Goal: Task Accomplishment & Management: Manage account settings

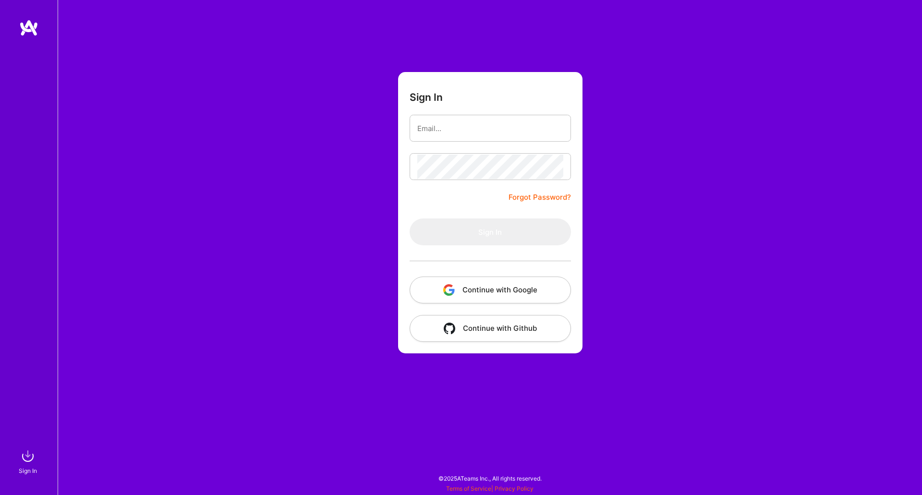
click at [469, 287] on button "Continue with Google" at bounding box center [490, 290] width 161 height 27
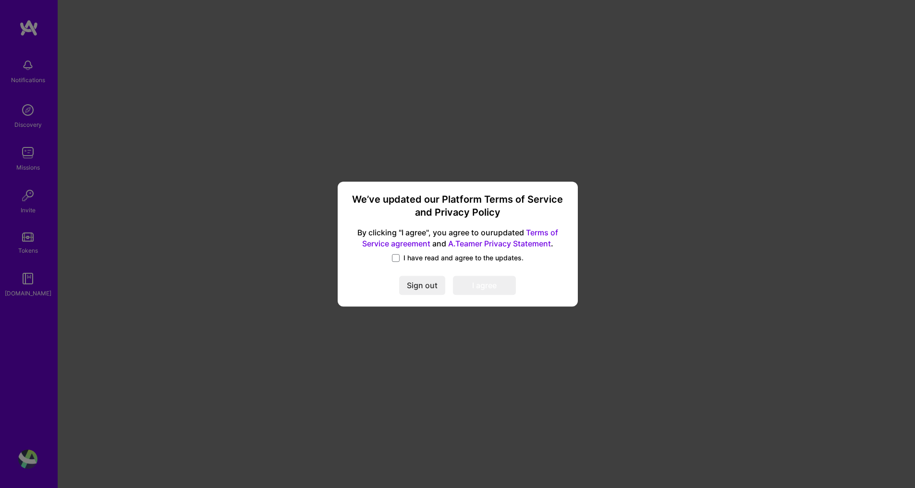
click at [412, 255] on span "I have read and agree to the updates." at bounding box center [463, 258] width 120 height 10
click at [0, 0] on input "I have read and agree to the updates." at bounding box center [0, 0] width 0 height 0
click at [473, 286] on button "I agree" at bounding box center [484, 285] width 63 height 19
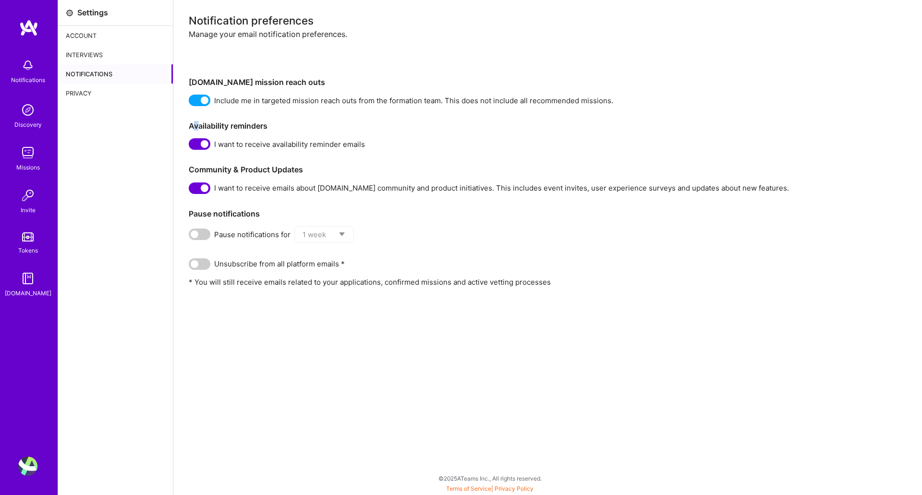
drag, startPoint x: 200, startPoint y: 108, endPoint x: 194, endPoint y: 111, distance: 7.3
click at [194, 111] on div "Notification preferences Manage your email notification preferences. [DOMAIN_NA…" at bounding box center [548, 151] width 718 height 272
click at [159, 145] on div "Settings Account Interviews Notifications Privacy" at bounding box center [115, 247] width 115 height 495
click at [29, 466] on img at bounding box center [27, 466] width 19 height 19
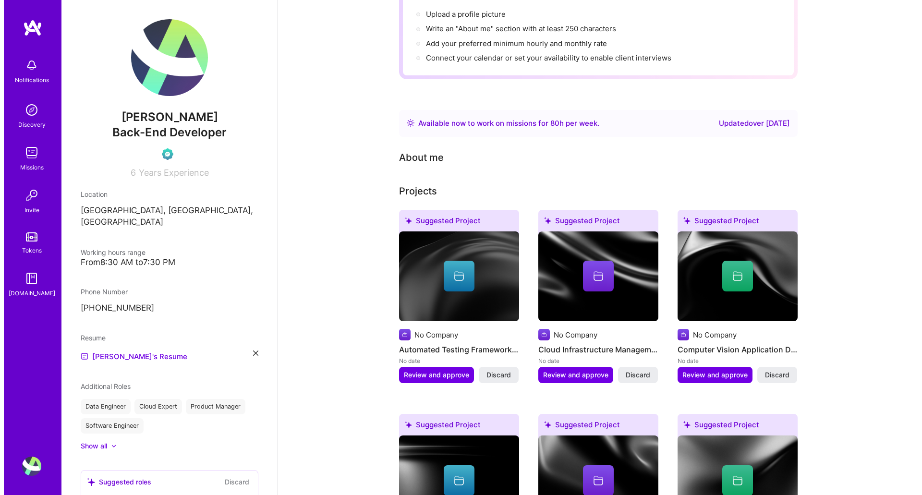
scroll to position [144, 0]
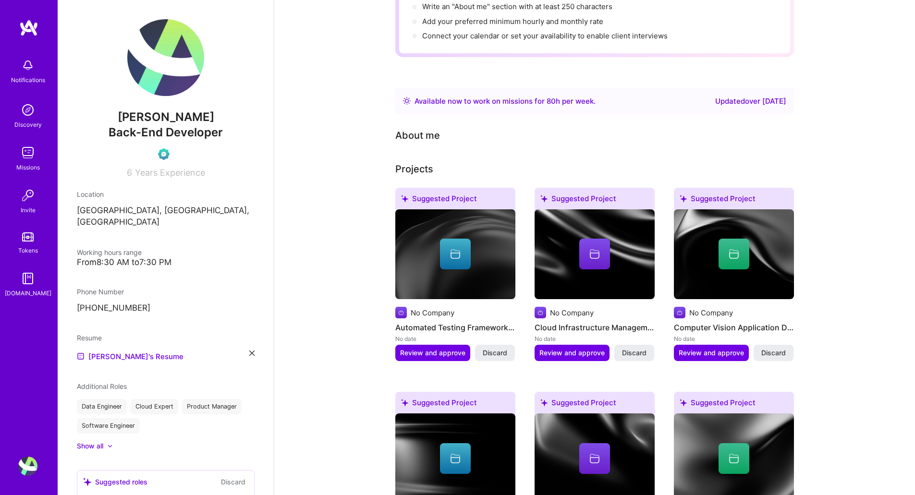
click at [461, 262] on img at bounding box center [455, 254] width 120 height 90
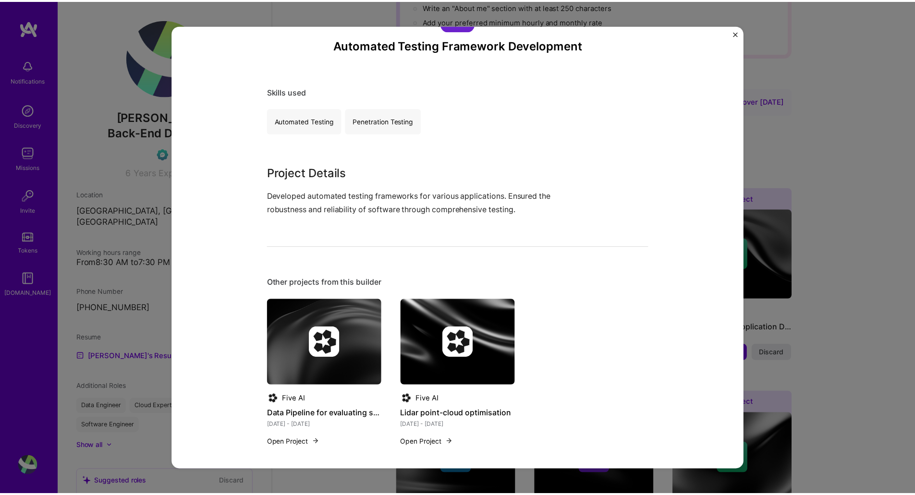
scroll to position [56, 0]
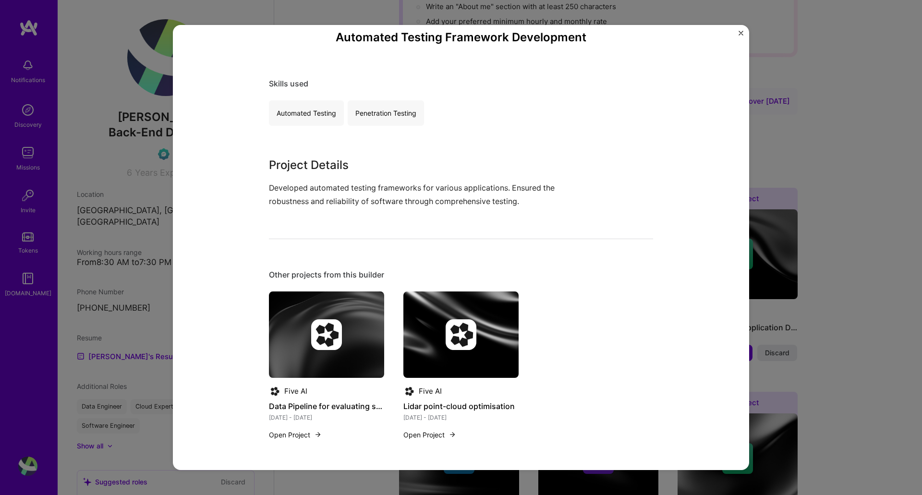
click at [301, 465] on div "Automated Testing Framework Development Skills used Automated Testing Penetrati…" at bounding box center [461, 248] width 576 height 446
click at [819, 170] on div "Automated Testing Framework Development Skills used Automated Testing Penetrati…" at bounding box center [461, 247] width 922 height 495
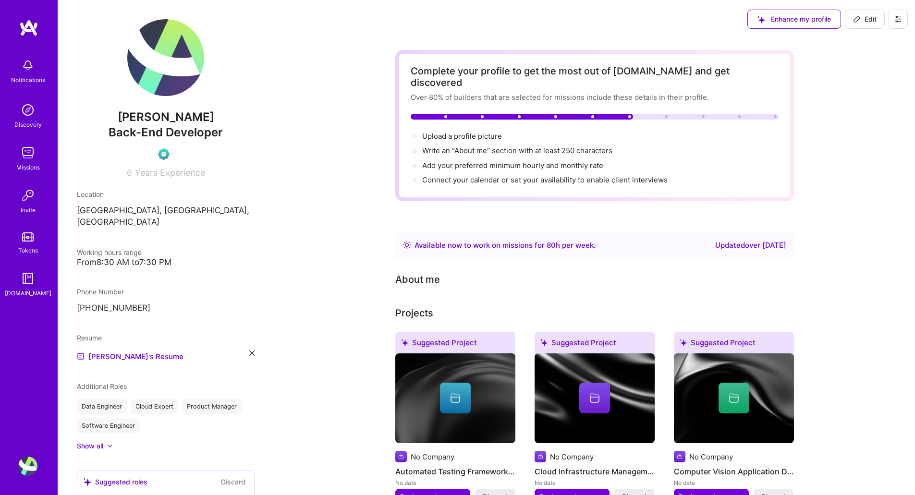
click at [456, 240] on div "Available now to work on missions for 80 h per week ." at bounding box center [505, 246] width 181 height 12
drag, startPoint x: 574, startPoint y: 457, endPoint x: 489, endPoint y: 142, distance: 326.5
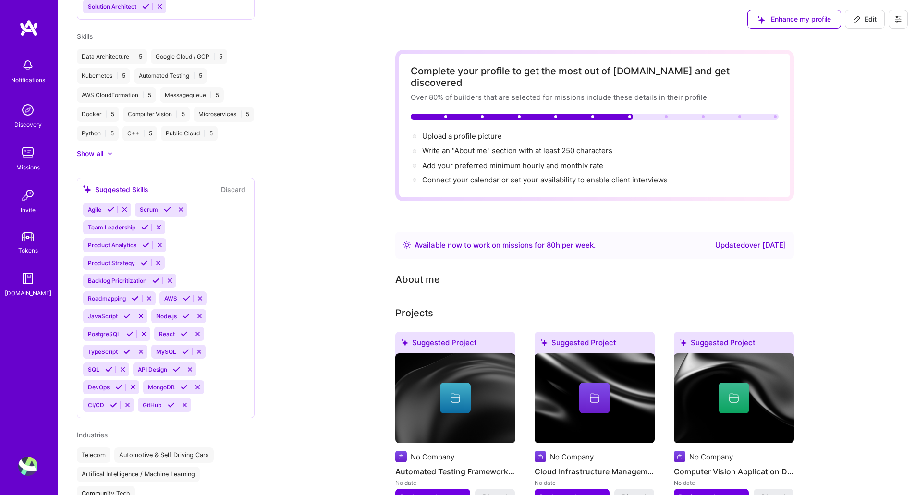
scroll to position [619, 0]
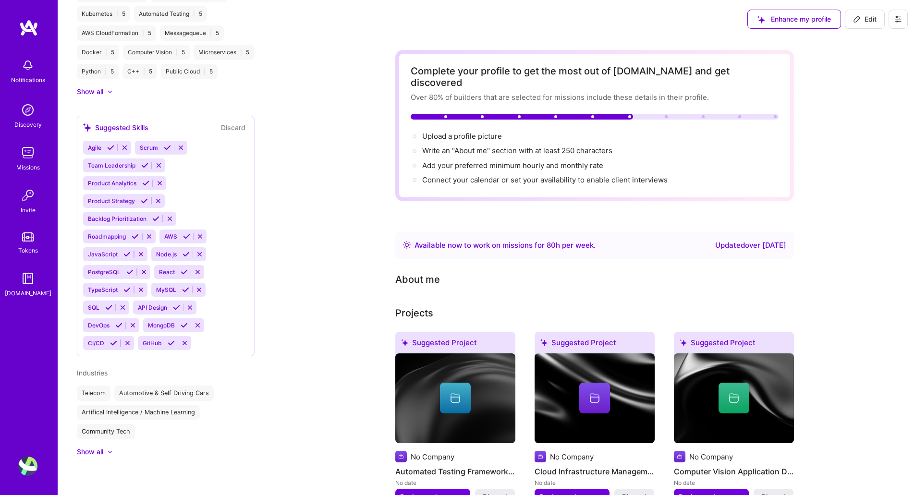
click at [852, 26] on button "Edit" at bounding box center [865, 19] width 40 height 19
select select "CA"
select select "Right Now"
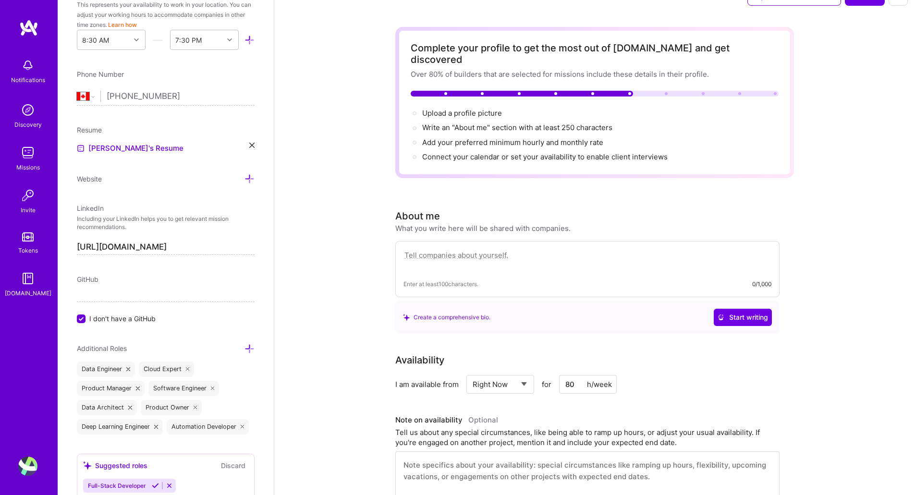
scroll to position [0, 0]
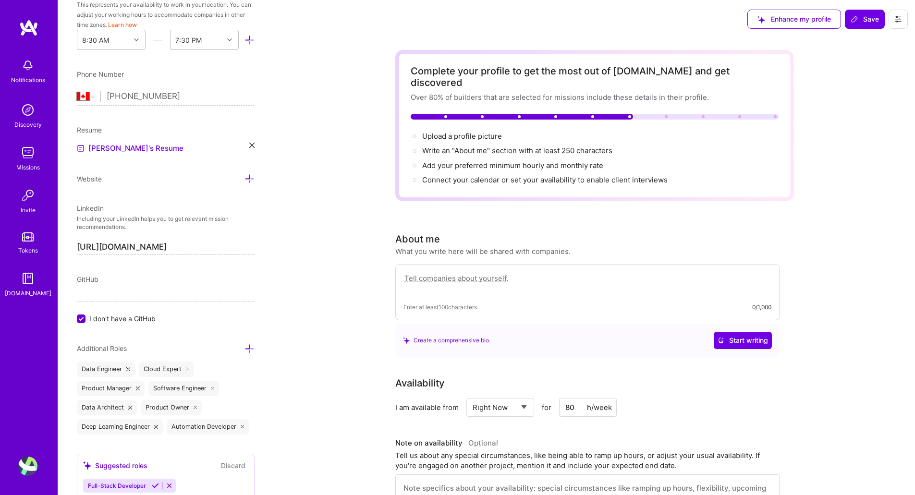
click at [904, 16] on button at bounding box center [898, 19] width 19 height 19
click at [684, 7] on div "Enhance my profile Save" at bounding box center [594, 19] width 641 height 38
click at [777, 15] on span "Enhance my profile" at bounding box center [794, 19] width 73 height 10
click at [202, 138] on div "Resume [PERSON_NAME]'s Resume" at bounding box center [166, 139] width 178 height 29
click at [249, 143] on icon at bounding box center [251, 145] width 5 height 5
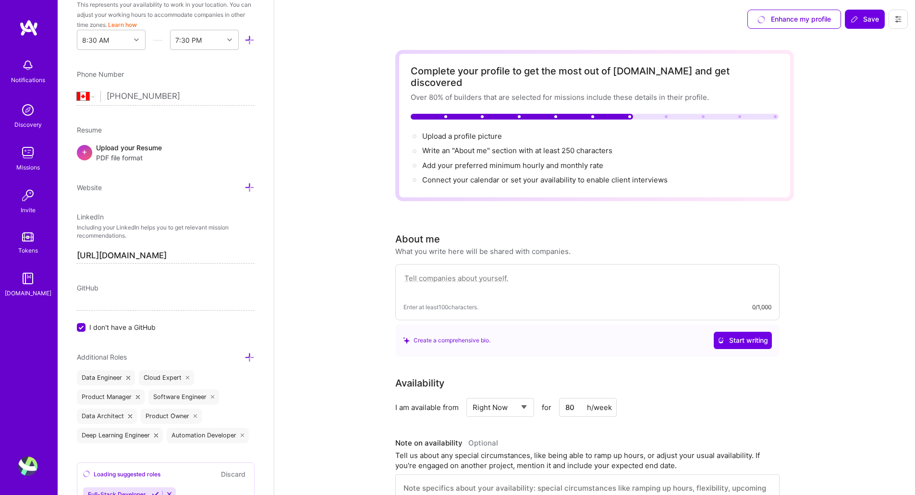
click at [146, 158] on span "PDF file format" at bounding box center [129, 158] width 66 height 10
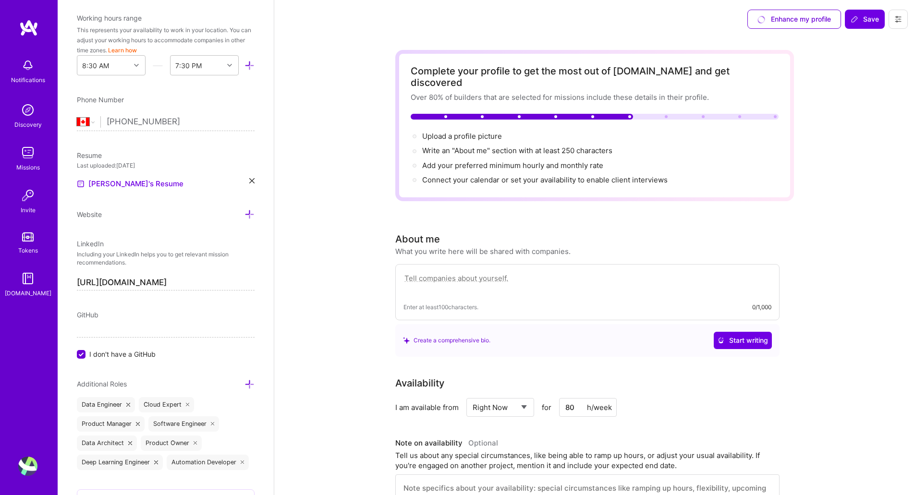
scroll to position [72, 0]
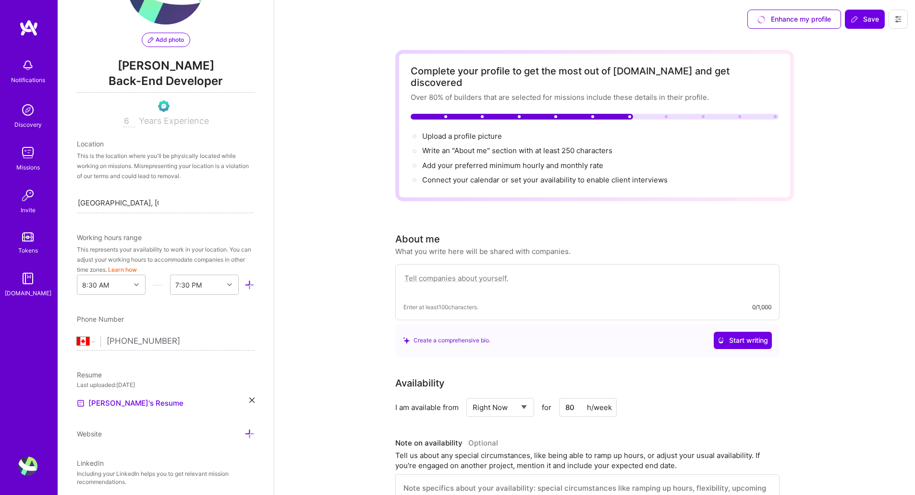
click at [30, 12] on div "Notifications Discovery Missions Invite Tokens [DOMAIN_NAME] Profile" at bounding box center [29, 247] width 58 height 495
click at [30, 25] on img at bounding box center [28, 27] width 19 height 17
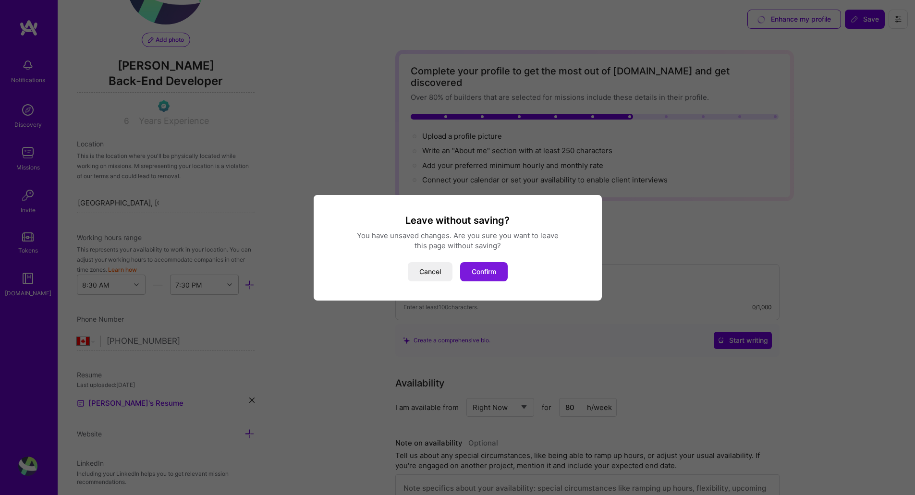
click at [472, 271] on button "Confirm" at bounding box center [484, 271] width 48 height 19
